Goal: Transaction & Acquisition: Book appointment/travel/reservation

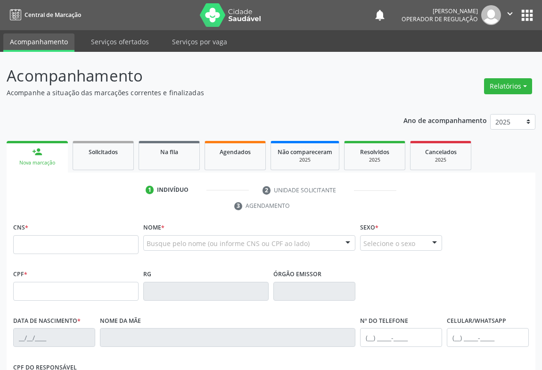
drag, startPoint x: 0, startPoint y: 0, endPoint x: 47, endPoint y: 239, distance: 243.3
click at [47, 239] on input "text" at bounding box center [75, 244] width 125 height 19
type input "706 7005 1829 1917"
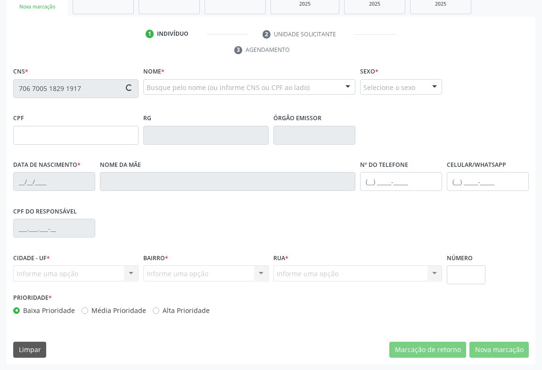
type input "0239429249"
type input "27/[DATE]"
type input "[PHONE_NUMBER]"
type input "472.878.615-34"
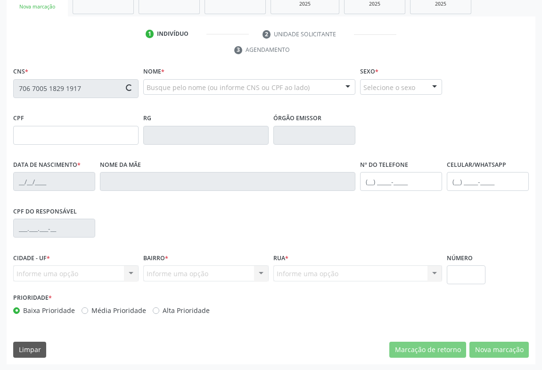
type input "SN"
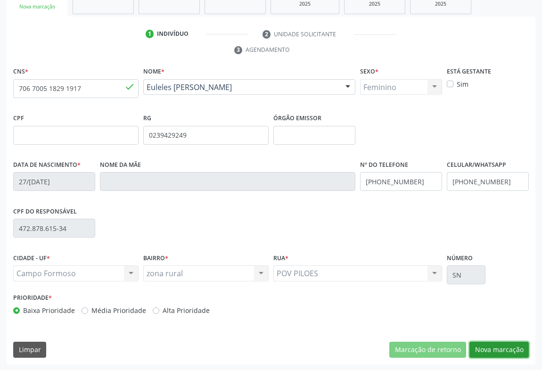
click at [495, 347] on button "Nova marcação" at bounding box center [498, 349] width 59 height 16
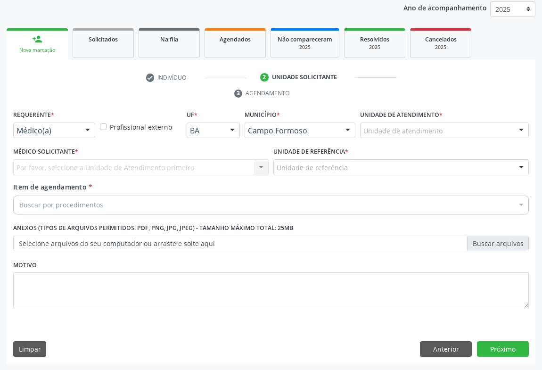
scroll to position [112, 0]
click at [495, 347] on button "Próximo" at bounding box center [503, 349] width 52 height 16
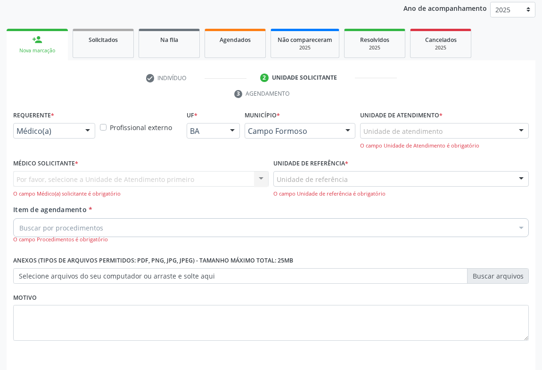
click at [68, 123] on div "Médico(a)" at bounding box center [54, 131] width 82 height 16
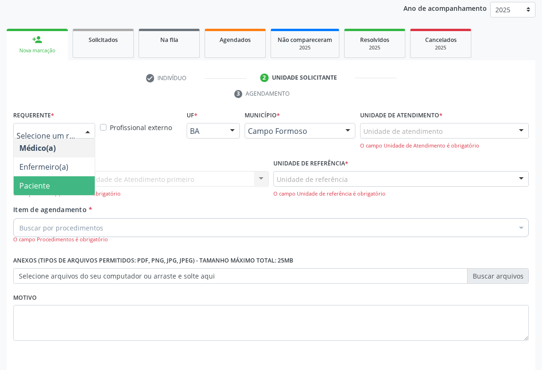
click at [49, 181] on span "Paciente" at bounding box center [54, 185] width 81 height 19
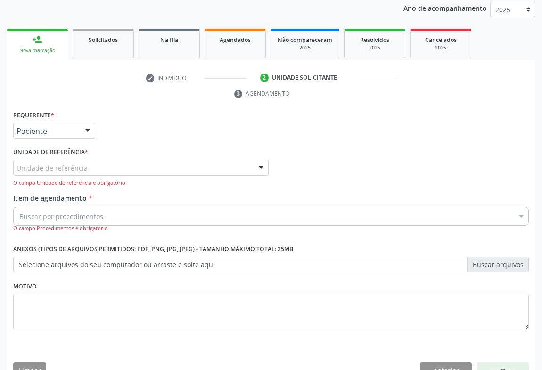
click at [124, 167] on div "Unidade de referência" at bounding box center [140, 168] width 255 height 16
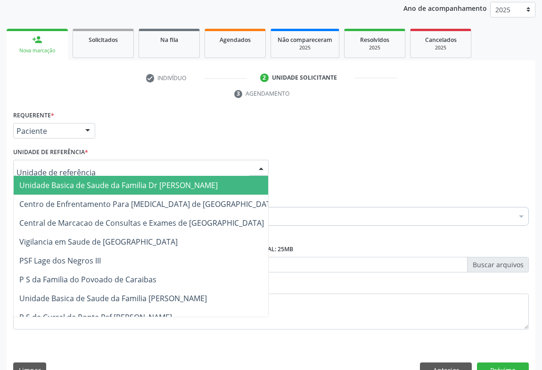
click at [65, 187] on span "Unidade Basica de Saude da Familia Dr [PERSON_NAME]" at bounding box center [118, 185] width 198 height 10
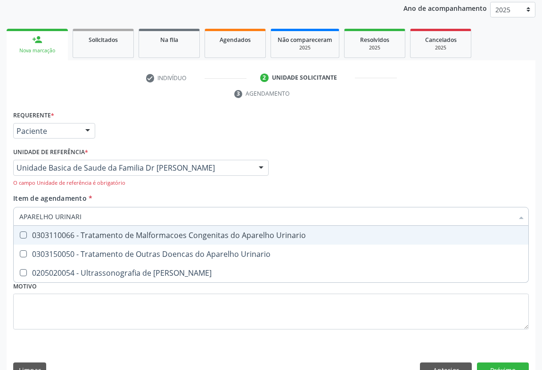
type input "APARELHO URINARIO"
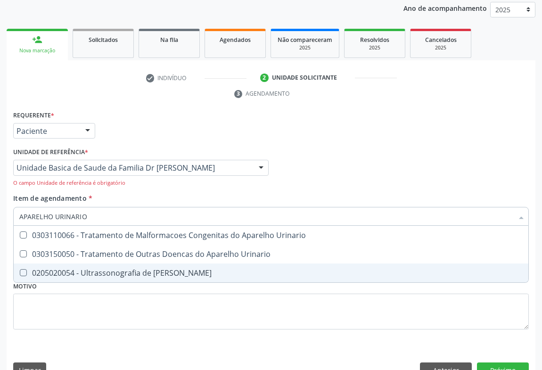
click at [149, 273] on div "0205020054 - Ultrassonografia de [PERSON_NAME]" at bounding box center [270, 273] width 503 height 8
checkbox Urinario "true"
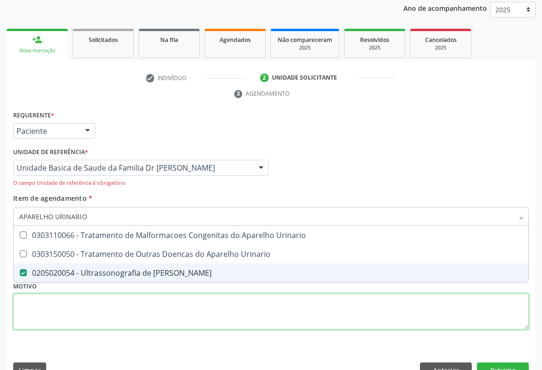
drag, startPoint x: 192, startPoint y: 311, endPoint x: 319, endPoint y: 310, distance: 127.2
click at [225, 302] on div "Requerente * Paciente Médico(a) Enfermeiro(a) Paciente Nenhum resultado encontr…" at bounding box center [270, 225] width 515 height 234
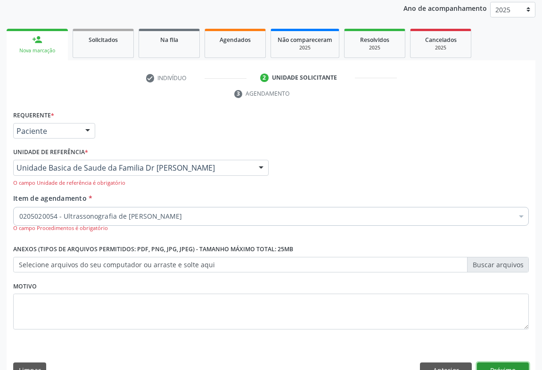
click at [507, 365] on button "Próximo" at bounding box center [503, 370] width 52 height 16
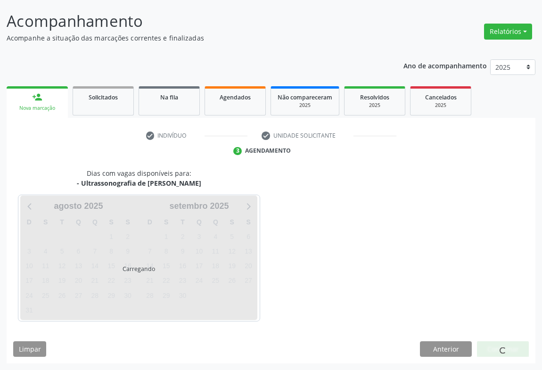
scroll to position [54, 0]
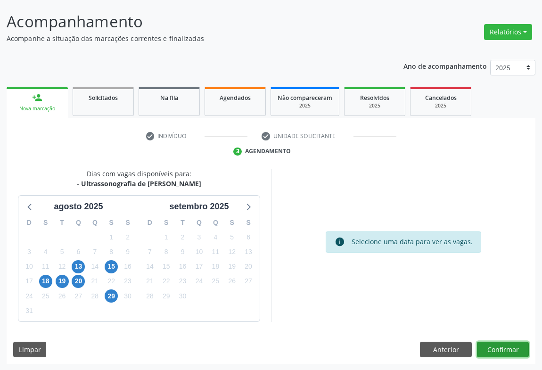
click at [499, 345] on button "Confirmar" at bounding box center [503, 349] width 52 height 16
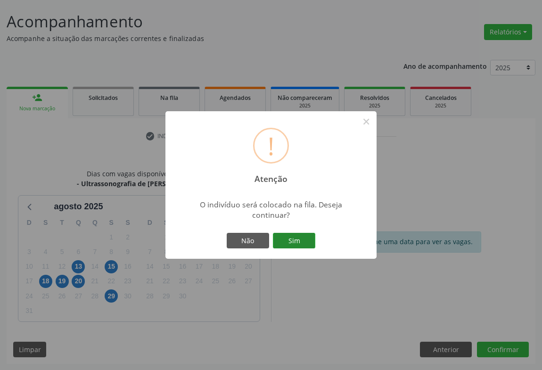
click at [310, 243] on button "Sim" at bounding box center [294, 241] width 42 height 16
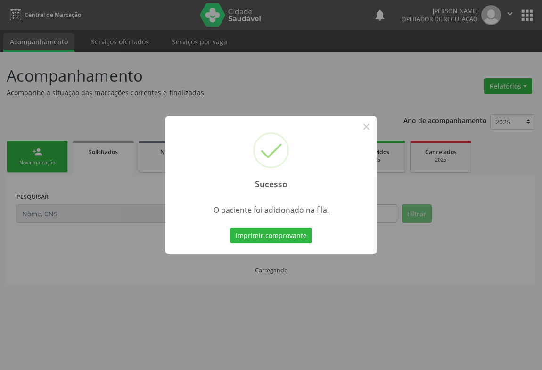
scroll to position [0, 0]
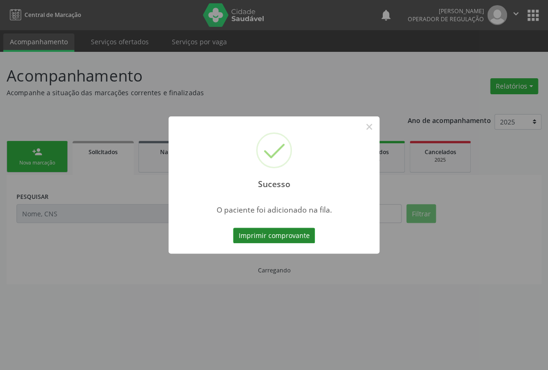
click at [301, 235] on button "Imprimir comprovante" at bounding box center [274, 235] width 82 height 16
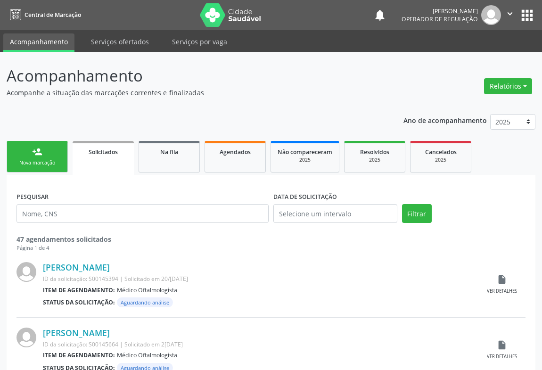
click at [52, 155] on link "person_add Nova marcação" at bounding box center [37, 157] width 61 height 32
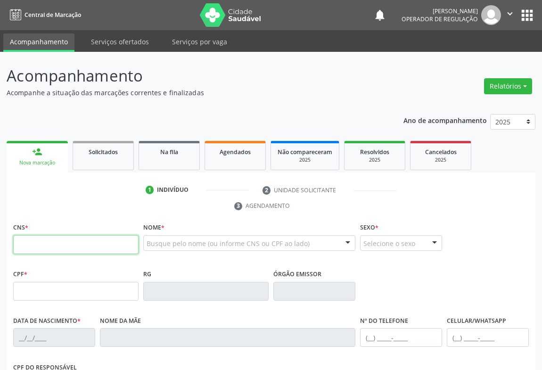
click at [47, 239] on input "text" at bounding box center [75, 244] width 125 height 19
click at [37, 240] on input "text" at bounding box center [75, 244] width 125 height 19
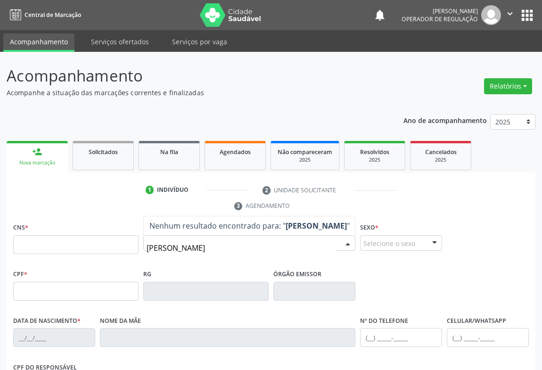
type input "[PERSON_NAME]"
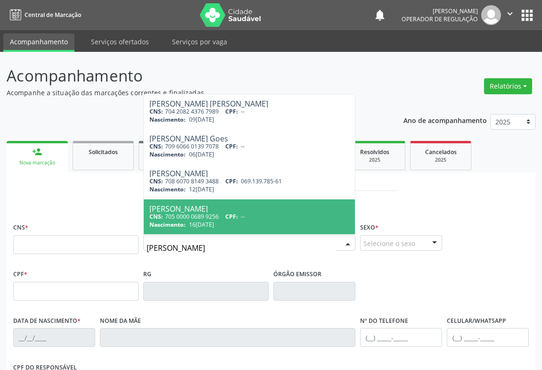
scroll to position [42, 0]
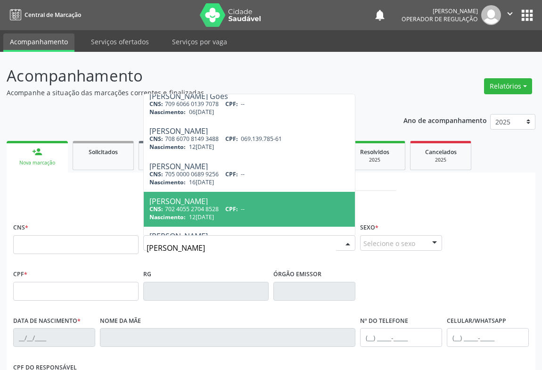
click at [220, 206] on div "CNS: 702 4055 2704 8528 CPF: --" at bounding box center [249, 209] width 200 height 8
type input "702 4055 2704 8528"
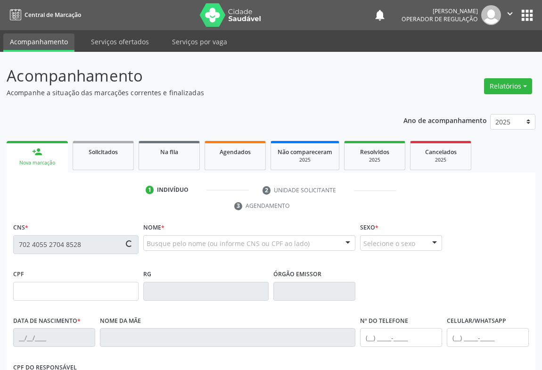
type input "12[DATE]"
type input "[PHONE_NUMBER]"
type input "SN"
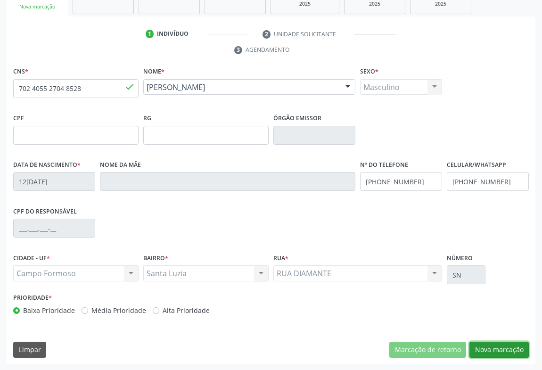
click at [503, 346] on button "Nova marcação" at bounding box center [498, 349] width 59 height 16
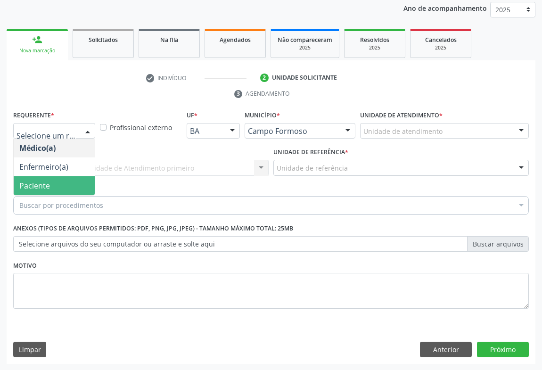
click at [46, 179] on span "Paciente" at bounding box center [54, 185] width 81 height 19
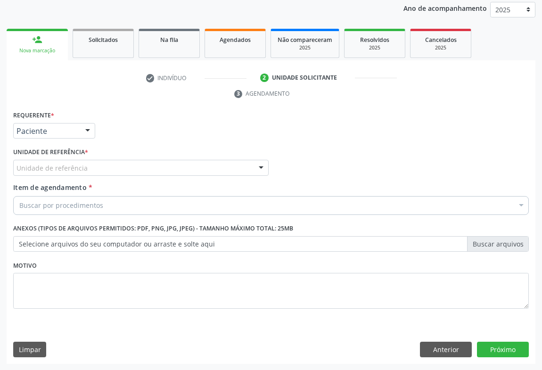
click at [110, 170] on div "Unidade de referência" at bounding box center [140, 168] width 255 height 16
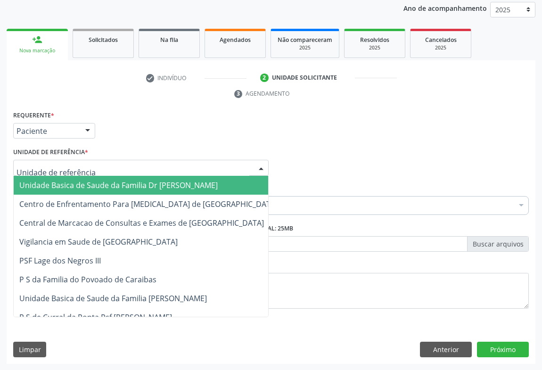
click at [81, 184] on span "Unidade Basica de Saude da Familia Dr [PERSON_NAME]" at bounding box center [118, 185] width 198 height 10
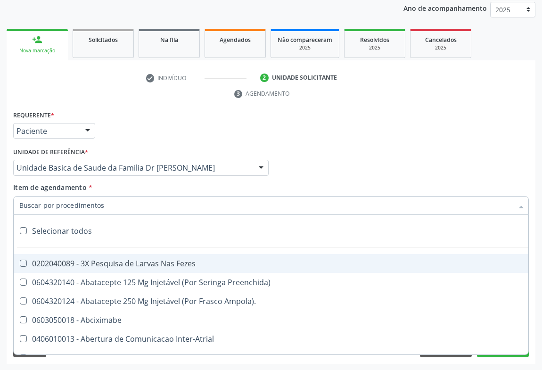
type input "O"
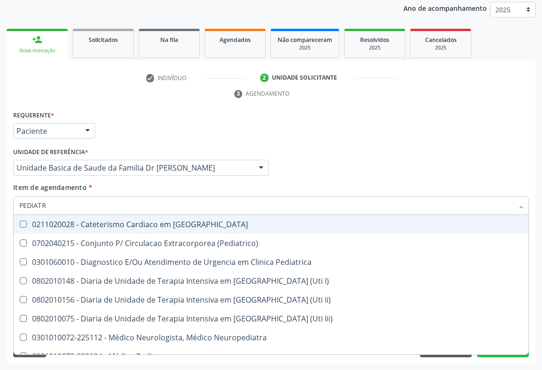
type input "PEDIATRA"
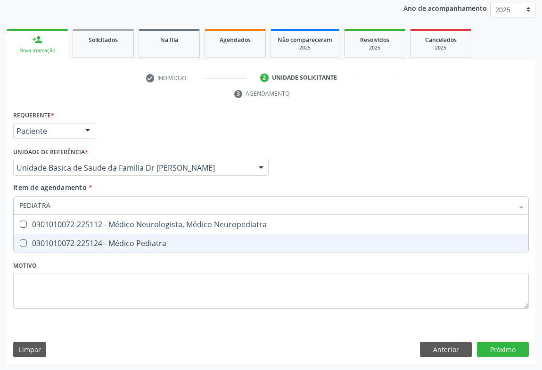
click at [94, 240] on div "0301010072-225124 - Médico Pediatra" at bounding box center [270, 243] width 503 height 8
checkbox Pediatra "true"
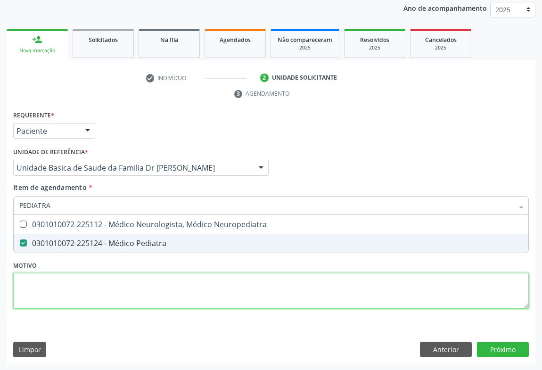
click at [138, 280] on div "Requerente * Paciente Médico(a) Enfermeiro(a) Paciente Nenhum resultado encontr…" at bounding box center [270, 214] width 515 height 213
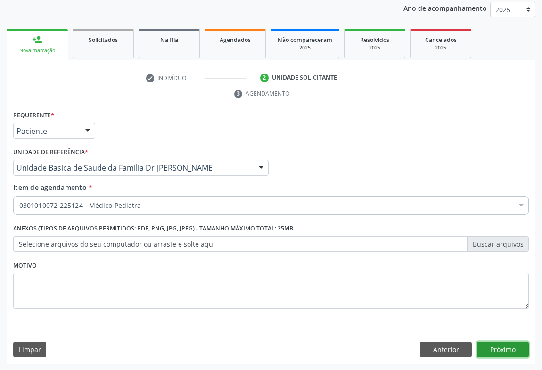
click at [508, 346] on button "Próximo" at bounding box center [503, 349] width 52 height 16
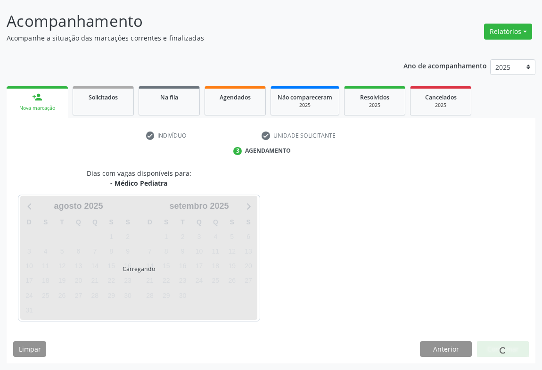
scroll to position [54, 0]
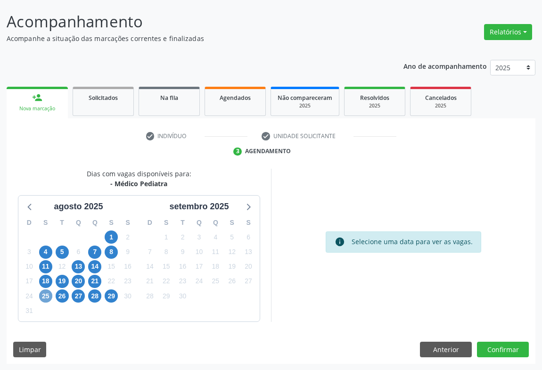
click at [45, 293] on span "25" at bounding box center [45, 295] width 13 height 13
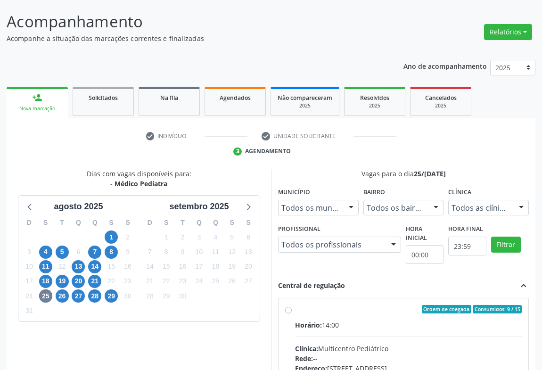
click at [295, 308] on label "Ordem de chegada Consumidos: 9 / 15 Horário: 14:00 Clínica: Multicentro Pediátr…" at bounding box center [408, 377] width 227 height 145
click at [286, 308] on input "Ordem de chegada Consumidos: 9 / 15 Horário: 14:00 Clínica: Multicentro Pediátr…" at bounding box center [288, 309] width 7 height 8
radio input "true"
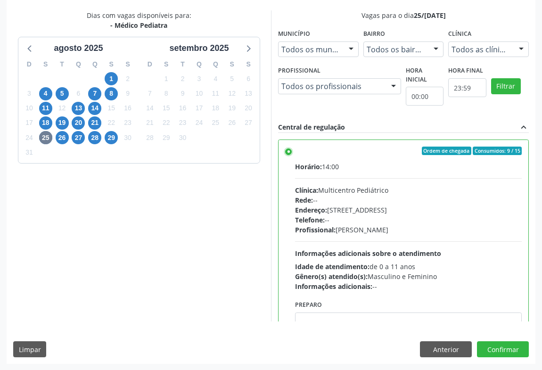
scroll to position [47, 0]
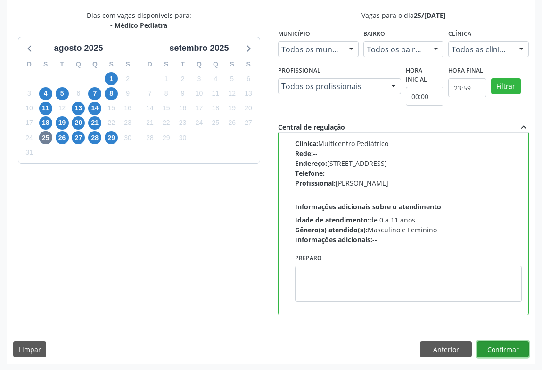
click at [503, 343] on button "Confirmar" at bounding box center [503, 349] width 52 height 16
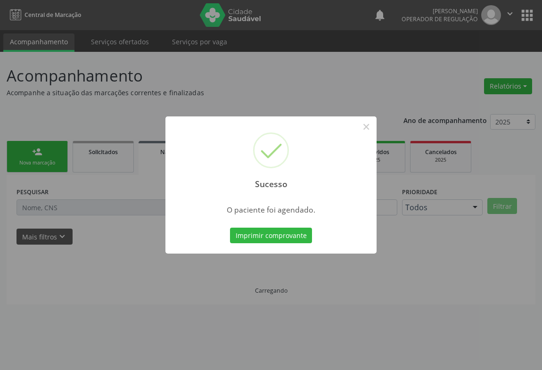
scroll to position [0, 0]
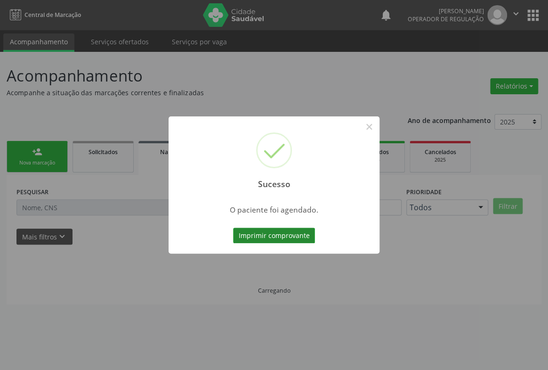
click at [286, 233] on button "Imprimir comprovante" at bounding box center [274, 235] width 82 height 16
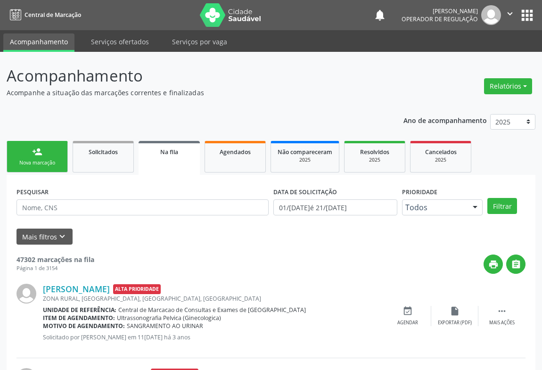
drag, startPoint x: 510, startPoint y: 16, endPoint x: 500, endPoint y: 28, distance: 15.4
click at [509, 16] on icon "" at bounding box center [509, 13] width 10 height 10
click at [466, 60] on link "Sair" at bounding box center [485, 57] width 65 height 13
